Goal: Check status: Check status

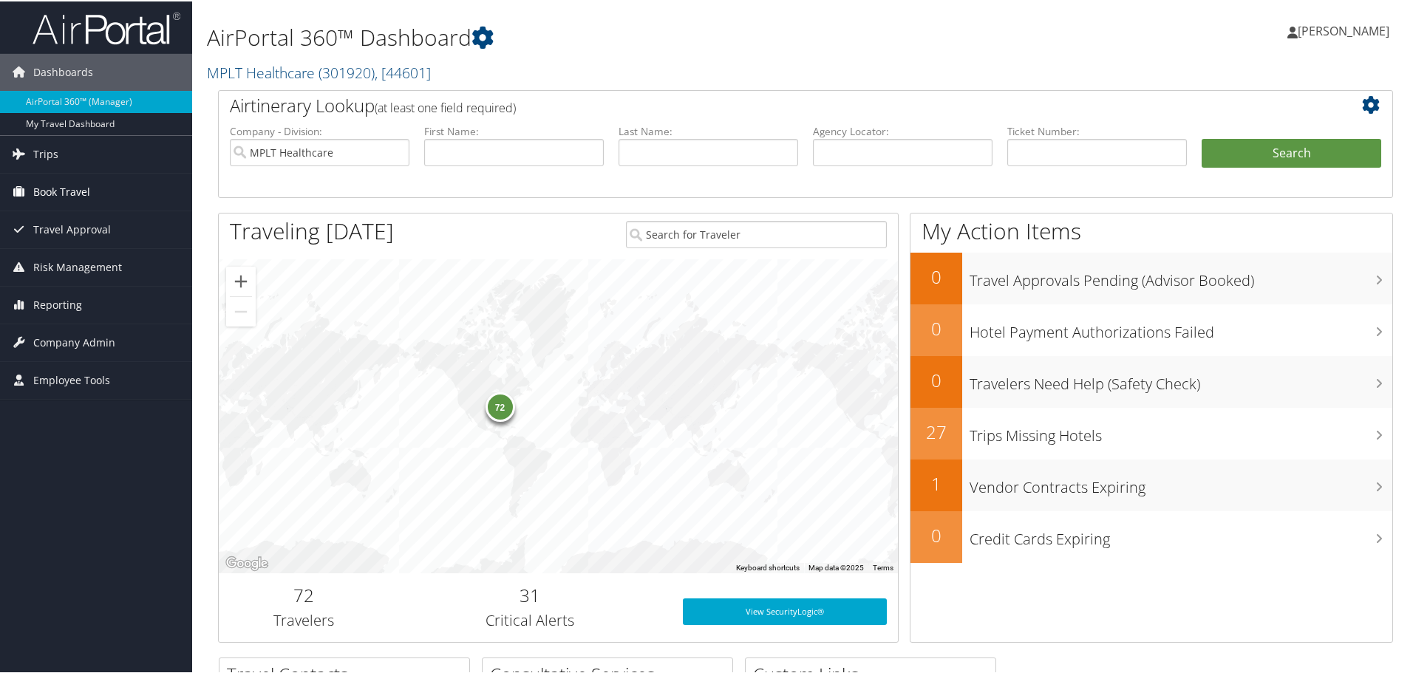
click at [112, 177] on link "Book Travel" at bounding box center [96, 190] width 192 height 37
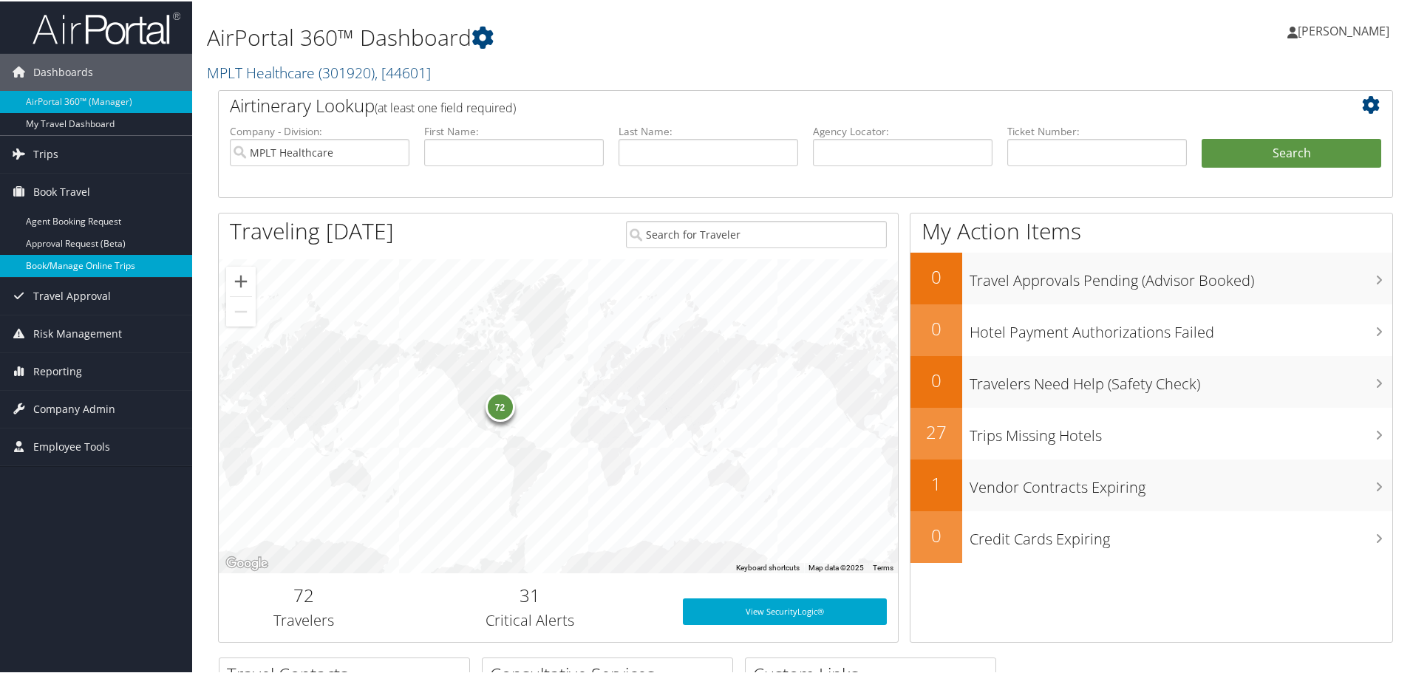
click at [74, 268] on link "Book/Manage Online Trips" at bounding box center [96, 264] width 192 height 22
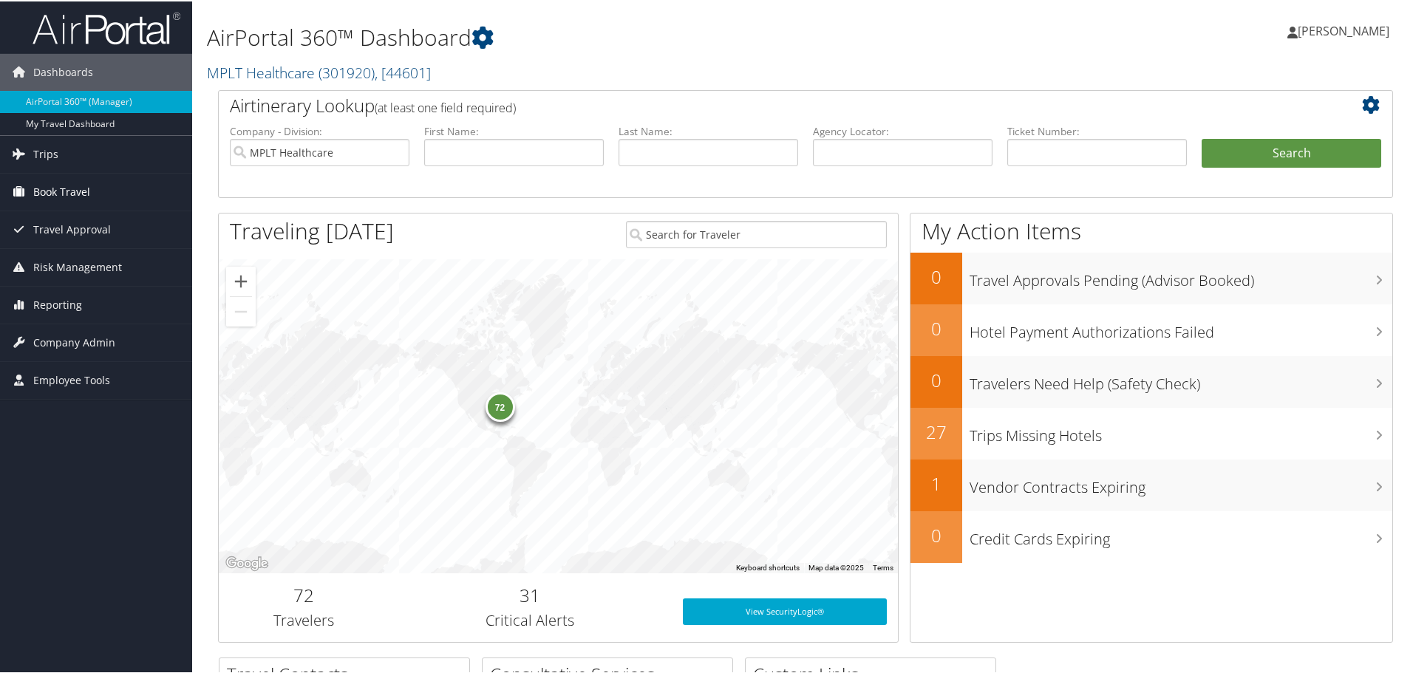
click at [72, 188] on span "Book Travel" at bounding box center [61, 190] width 57 height 37
click at [74, 149] on link "Trips" at bounding box center [96, 152] width 192 height 37
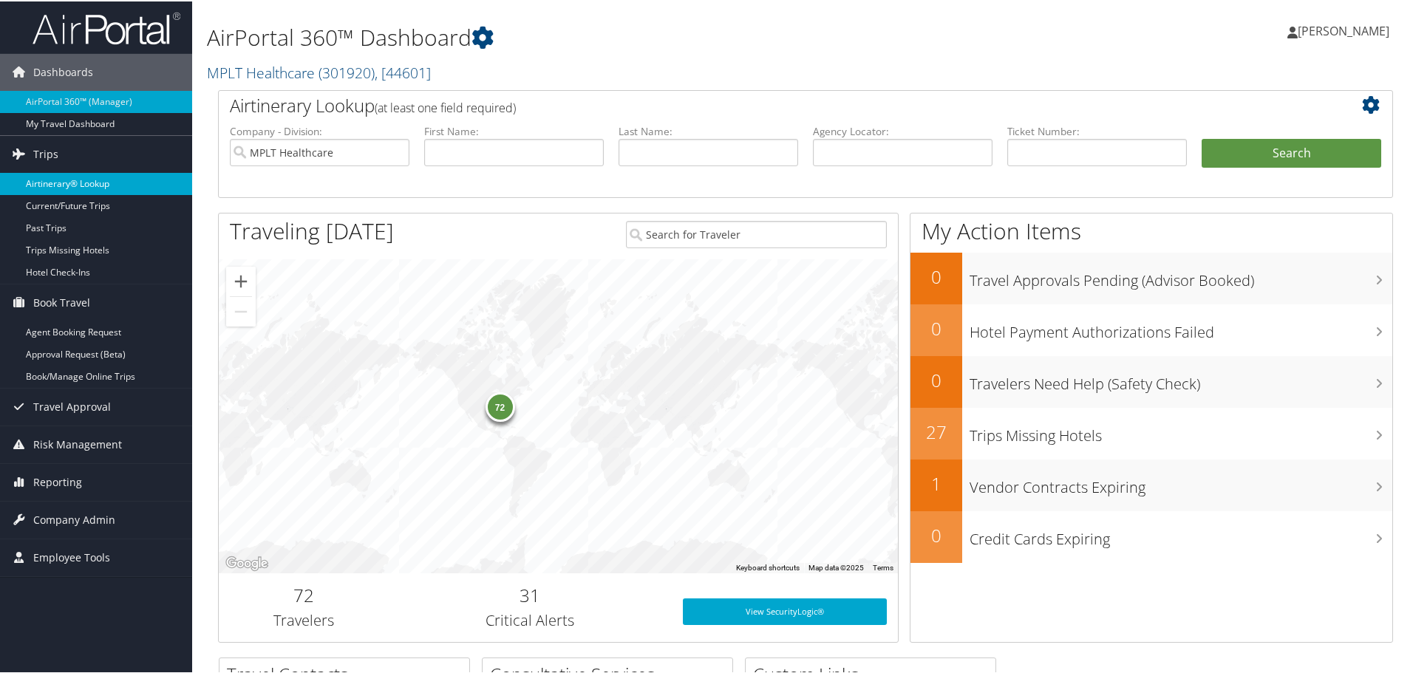
click at [93, 180] on link "Airtinerary® Lookup" at bounding box center [96, 182] width 192 height 22
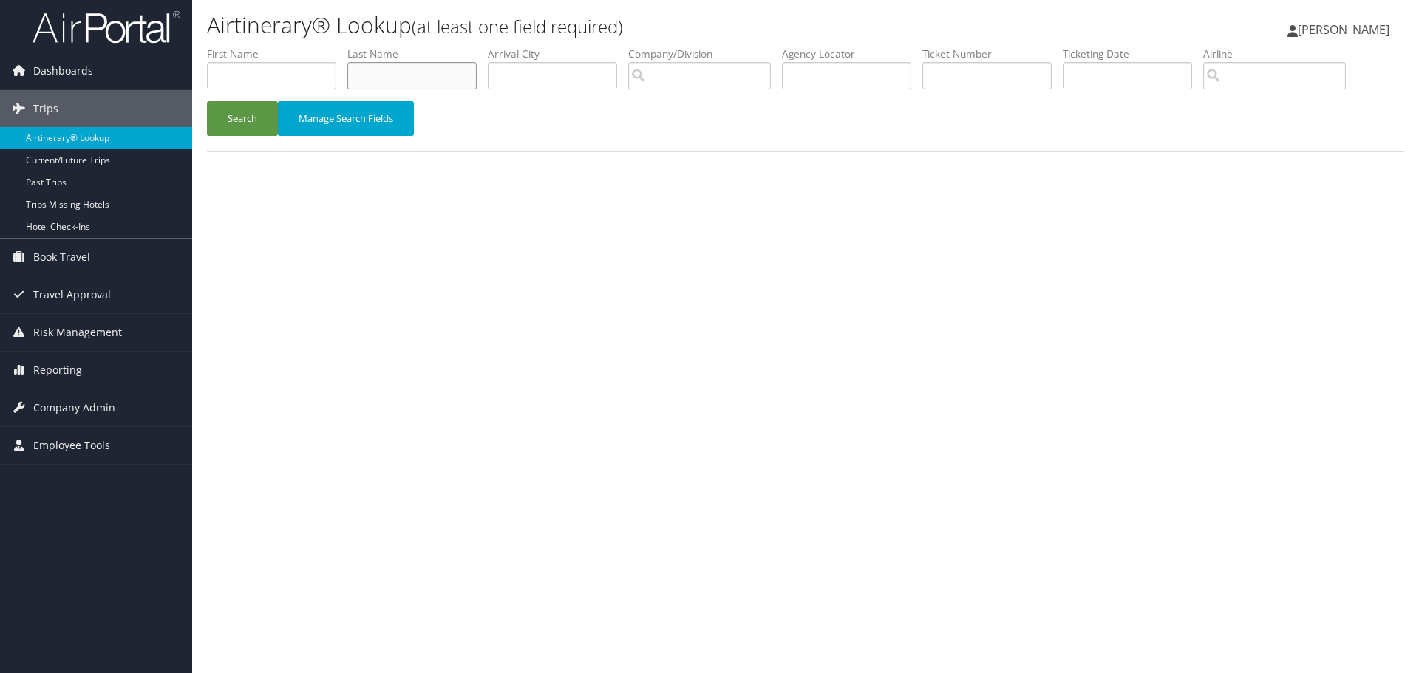
click at [414, 71] on input "text" at bounding box center [411, 75] width 129 height 27
type input "merzel"
click at [257, 113] on button "Search" at bounding box center [242, 118] width 71 height 35
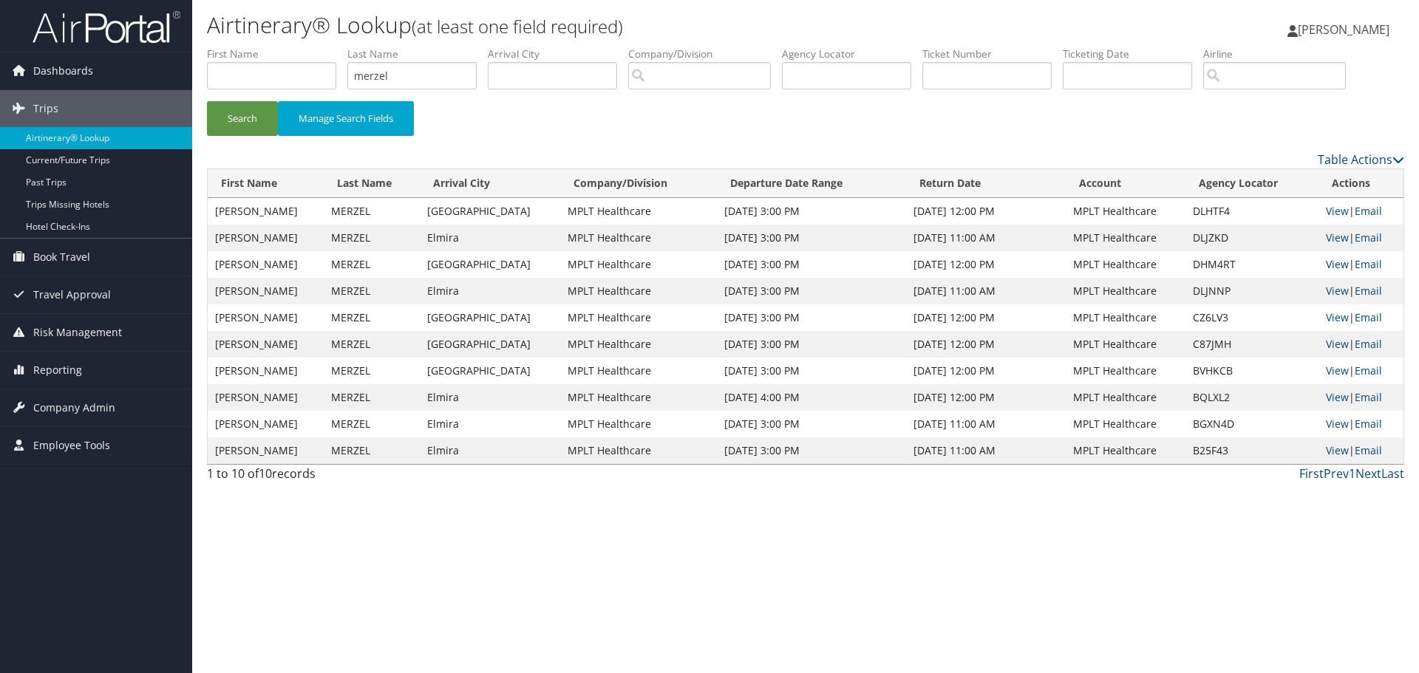
click at [1327, 262] on link "View" at bounding box center [1337, 264] width 23 height 14
click at [253, 114] on button "Search" at bounding box center [242, 118] width 71 height 35
click at [1327, 266] on link "View" at bounding box center [1337, 264] width 23 height 14
click at [256, 108] on button "Search" at bounding box center [242, 118] width 71 height 35
click at [1327, 265] on link "View" at bounding box center [1337, 264] width 23 height 14
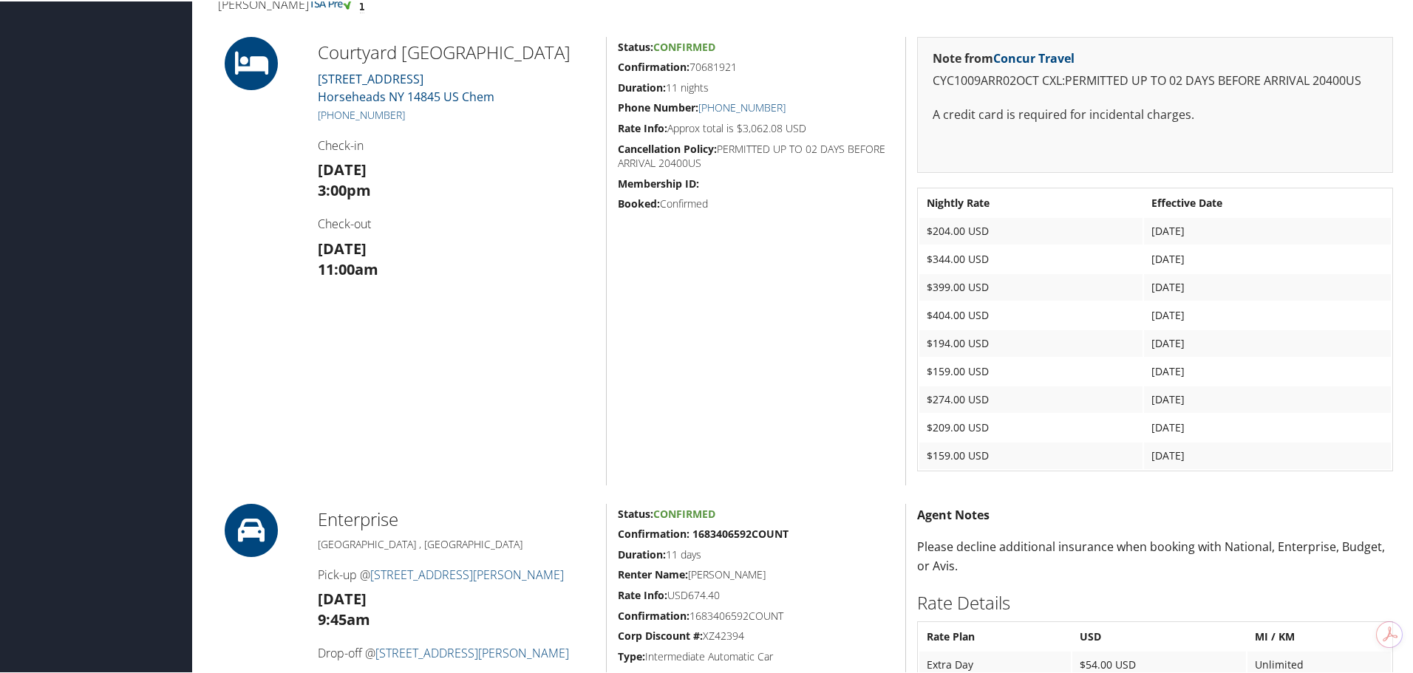
scroll to position [107, 0]
